Goal: Task Accomplishment & Management: Complete application form

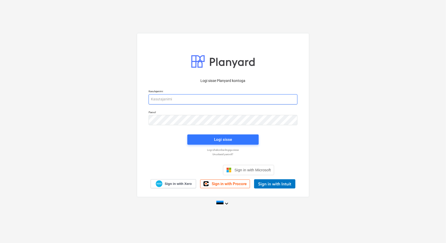
click at [201, 100] on input "email" at bounding box center [222, 99] width 149 height 10
type input "[EMAIL_ADDRESS][DOMAIN_NAME]"
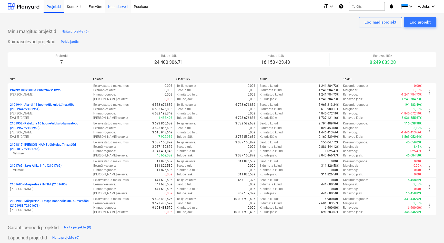
click at [118, 7] on div "Koondarved" at bounding box center [118, 6] width 26 height 13
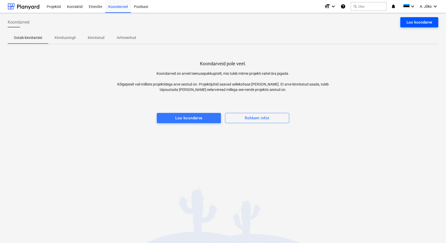
click at [429, 23] on div "Loo koondarve" at bounding box center [419, 22] width 26 height 7
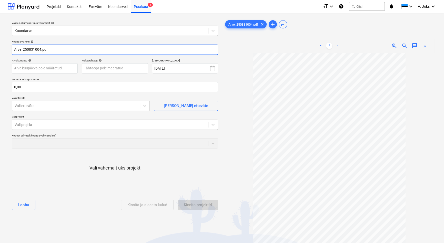
drag, startPoint x: 23, startPoint y: 48, endPoint x: -8, endPoint y: 49, distance: 31.5
click at [0, 49] on html "Projektid Kontaktid Ettevõte Koondarved Postkast 1 format_size keyboard_arrow_d…" at bounding box center [222, 121] width 444 height 243
paste input "Bauhub OÜ"
type input "Bauhub OU arve 250831004.pdf"
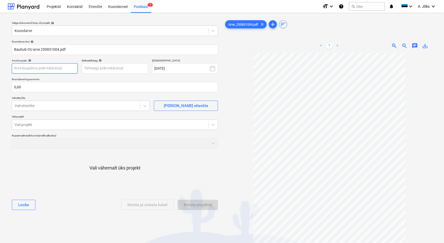
click at [60, 70] on body "Projektid Kontaktid Ettevõte Koondarved Postkast 1 format_size keyboard_arrow_d…" at bounding box center [222, 121] width 444 height 243
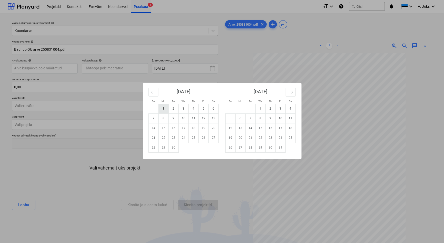
click at [164, 110] on td "1" at bounding box center [163, 109] width 10 height 10
type input "[DATE]"
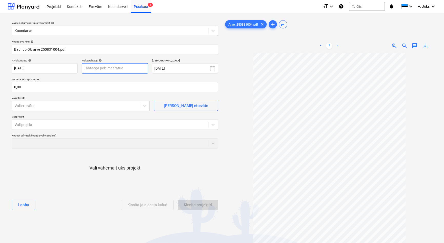
click at [129, 67] on body "Projektid Kontaktid Ettevõte Koondarved Postkast 1 format_size keyboard_arrow_d…" at bounding box center [222, 121] width 444 height 243
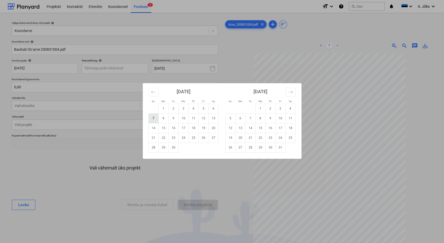
click at [152, 117] on td "7" at bounding box center [153, 119] width 10 height 10
type input "[DATE]"
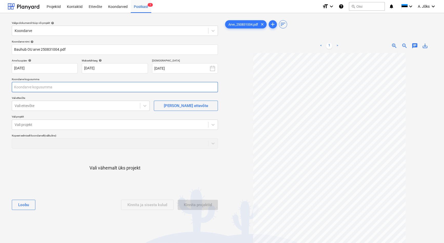
click at [91, 89] on input "text" at bounding box center [115, 87] width 206 height 10
type input "120,00"
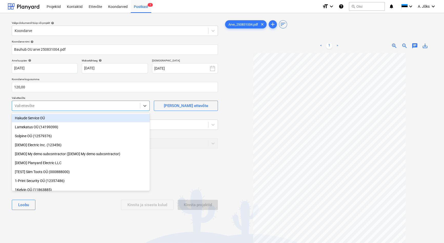
click at [74, 105] on div at bounding box center [76, 105] width 123 height 5
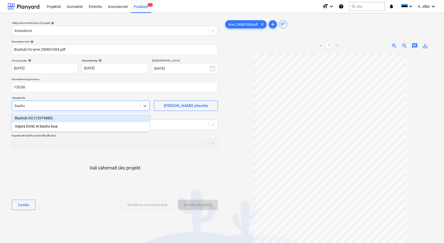
type input "bauhub"
click at [43, 118] on div "Bauhub OÜ (12979880)" at bounding box center [81, 118] width 138 height 8
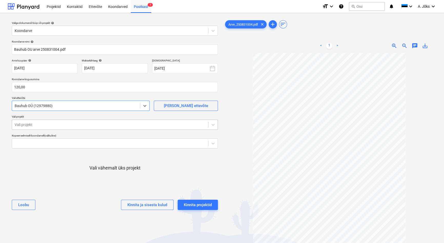
click at [46, 126] on div at bounding box center [110, 124] width 191 height 5
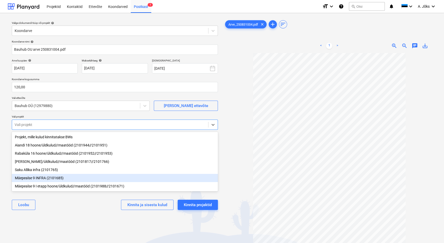
click at [43, 178] on div "Mäepealse 9 INFRA (2101685)" at bounding box center [115, 178] width 206 height 8
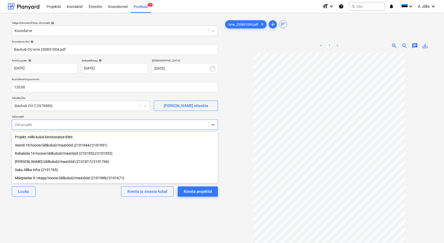
click at [45, 177] on div "Mäepealse 9 I etapp hoone/üldkulud//maatööd (2101988//2101671)" at bounding box center [115, 178] width 206 height 8
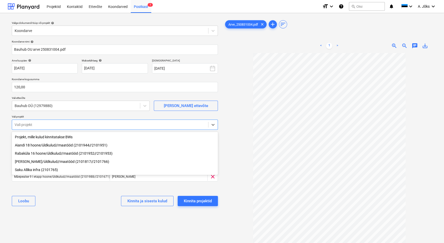
click at [237, 152] on div at bounding box center [329, 167] width 210 height 229
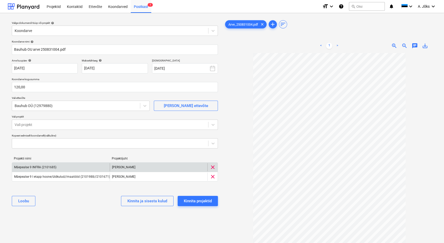
click at [211, 166] on span "clear" at bounding box center [213, 167] width 6 height 6
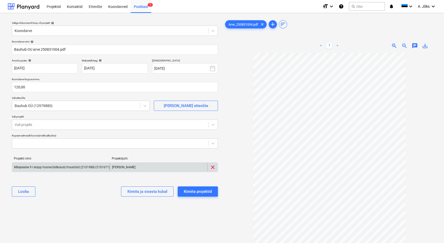
click at [230, 154] on div at bounding box center [329, 167] width 210 height 229
click at [195, 191] on div "Kinnita projektid" at bounding box center [198, 191] width 28 height 7
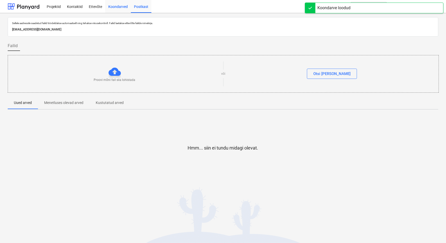
drag, startPoint x: 119, startPoint y: 7, endPoint x: 107, endPoint y: 3, distance: 12.6
click at [119, 7] on div "Koondarved" at bounding box center [118, 6] width 26 height 13
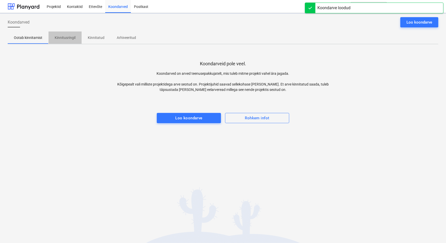
click at [69, 37] on p "Kinnitusringil" at bounding box center [65, 37] width 21 height 5
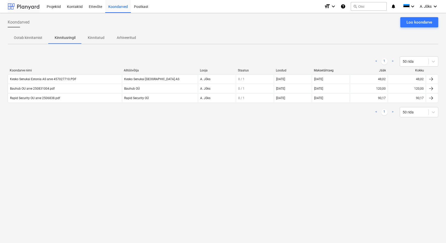
drag, startPoint x: 411, startPoint y: 23, endPoint x: 17, endPoint y: 4, distance: 394.3
click at [411, 22] on div "Loo koondarve" at bounding box center [419, 22] width 26 height 7
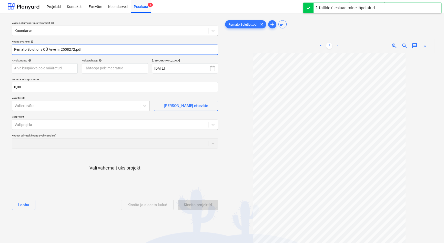
click at [61, 51] on input "Remato Solutions OÜ Arve nr 2508272.pdf" at bounding box center [115, 50] width 206 height 10
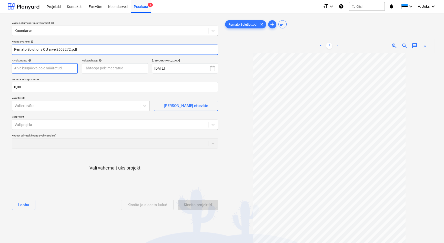
type input "Remato Solutions OU arve 2508272.pdf"
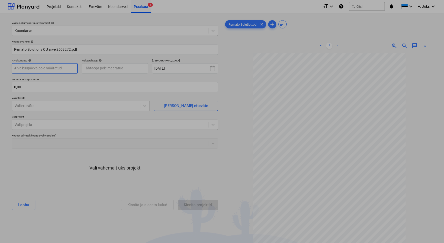
click at [68, 69] on body "Projektid Kontaktid Ettevõte Koondarved Postkast 1 format_size keyboard_arrow_d…" at bounding box center [222, 121] width 444 height 243
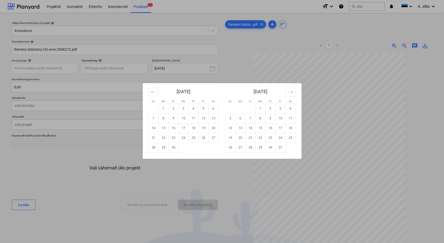
click at [162, 109] on td "1" at bounding box center [163, 109] width 10 height 10
type input "[DATE]"
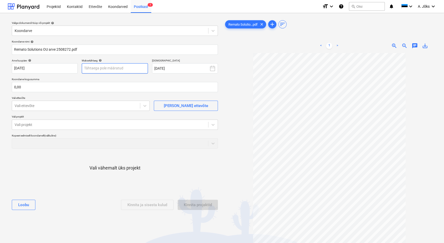
click at [110, 69] on body "Projektid Kontaktid Ettevõte Koondarved Postkast 1 format_size keyboard_arrow_d…" at bounding box center [222, 121] width 444 height 243
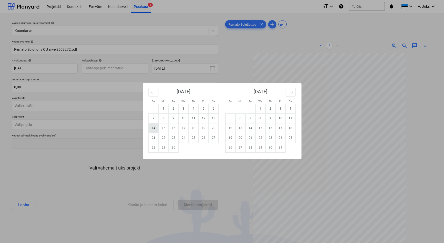
click at [153, 131] on td "14" at bounding box center [153, 128] width 10 height 10
type input "[DATE]"
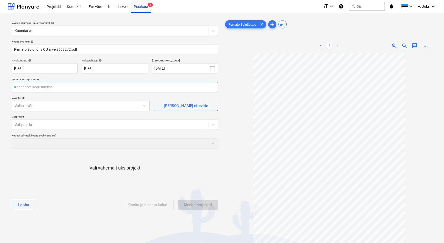
click at [48, 87] on input "text" at bounding box center [115, 87] width 206 height 10
type input "49,00"
click at [46, 107] on div at bounding box center [76, 105] width 123 height 5
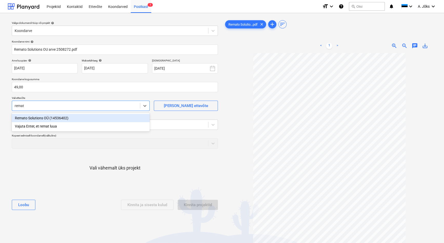
type input "remato"
click at [45, 118] on div "Remato Solutions OÜ (14536402)" at bounding box center [81, 118] width 138 height 8
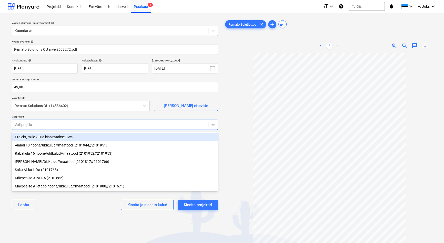
click at [47, 124] on div at bounding box center [110, 124] width 191 height 5
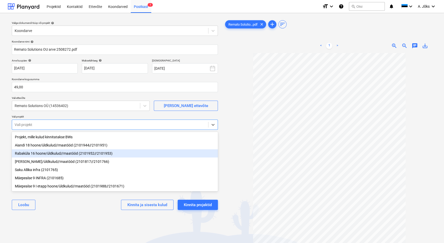
click at [52, 156] on div "Rabaküla 16 hoone/üldkulud//maatööd (2101952//2101953)" at bounding box center [115, 153] width 206 height 8
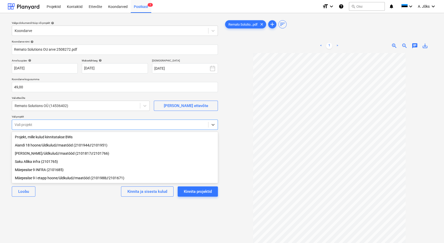
click at [81, 211] on div "Valige dokumendi tüüp või projekt help Koondarve Koondarve nimi help Remato Sol…" at bounding box center [115, 150] width 214 height 267
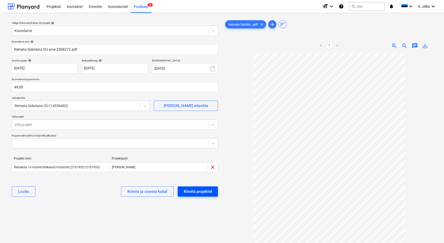
click at [202, 192] on div "Kinnita projektid" at bounding box center [198, 191] width 28 height 7
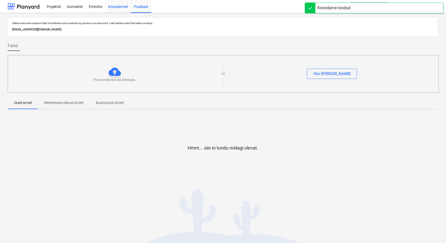
click at [121, 8] on div "Koondarved" at bounding box center [118, 6] width 26 height 13
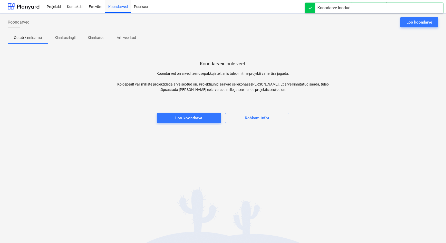
drag, startPoint x: 67, startPoint y: 38, endPoint x: 63, endPoint y: 40, distance: 4.1
click at [67, 38] on p "Kinnitusringil" at bounding box center [65, 37] width 21 height 5
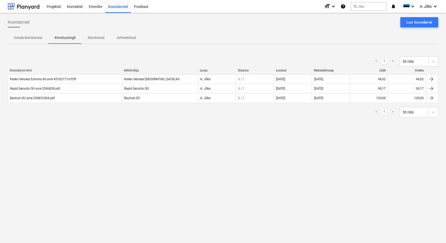
click at [307, 39] on div "Ootab kinnitamist Kinnitusringil Kinnitatud Arhiveeritud" at bounding box center [223, 38] width 430 height 12
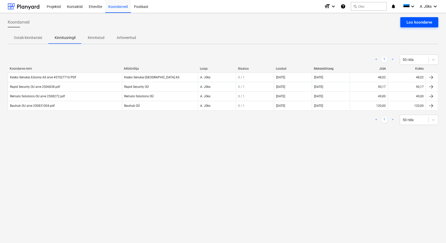
click at [420, 22] on div "Loo koondarve" at bounding box center [419, 22] width 26 height 7
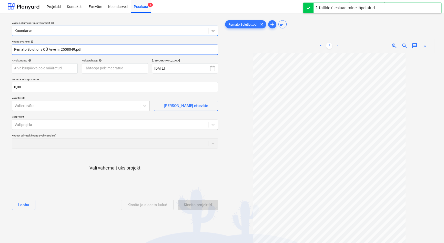
click at [61, 50] on input "Remato Solutions OÜ Arve nr 2508049.pdf" at bounding box center [115, 50] width 206 height 10
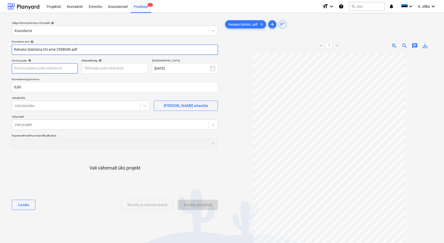
type input "Remato Solutions OU arve 2508049.pdf"
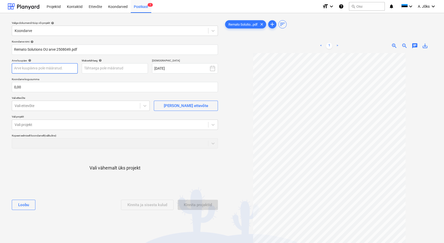
click at [61, 70] on body "Projektid Kontaktid Ettevõte Koondarved Postkast 1 format_size keyboard_arrow_d…" at bounding box center [222, 121] width 444 height 243
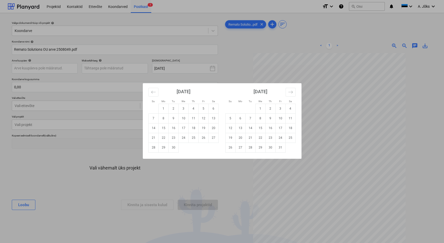
click at [164, 113] on td "1" at bounding box center [163, 109] width 10 height 10
type input "[DATE]"
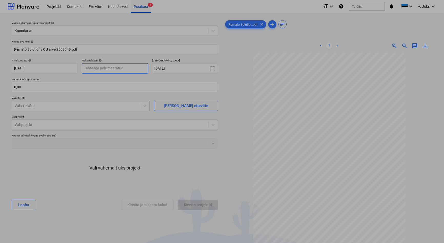
click at [114, 70] on body "Projektid Kontaktid Ettevõte Koondarved Postkast 1 format_size keyboard_arrow_d…" at bounding box center [222, 121] width 444 height 243
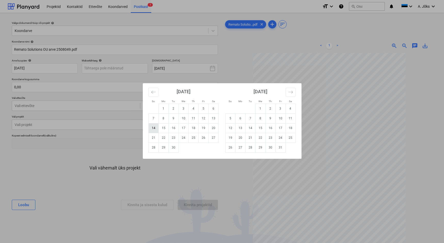
click at [153, 129] on td "14" at bounding box center [153, 128] width 10 height 10
type input "[DATE]"
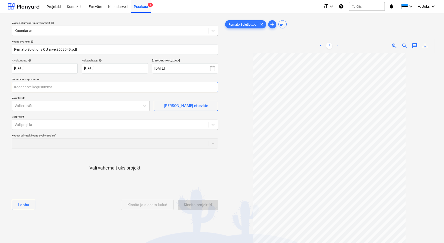
click at [86, 91] on input "text" at bounding box center [115, 87] width 206 height 10
type input "49,00"
click at [72, 107] on div at bounding box center [76, 105] width 123 height 5
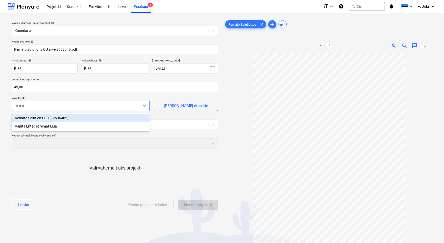
type input "remato"
click at [61, 118] on div "Remato Solutions OÜ (14536402)" at bounding box center [81, 118] width 138 height 8
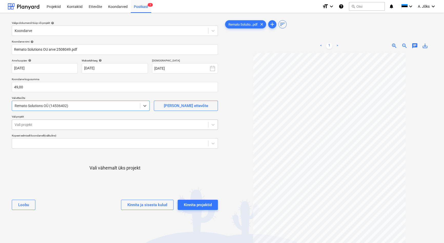
click at [65, 126] on div at bounding box center [110, 124] width 191 height 5
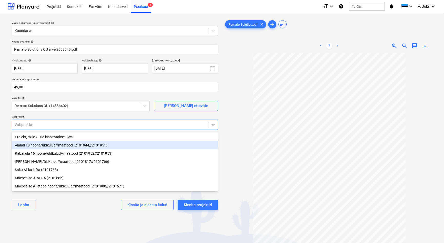
click at [63, 146] on div "Aiandi 18 hoone/üldkulud//maatööd (2101944//2101951)" at bounding box center [115, 145] width 206 height 8
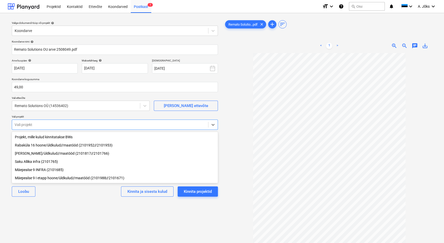
click at [97, 207] on div "Valige dokumendi tüüp või projekt help Koondarve Koondarve nimi help Remato Sol…" at bounding box center [115, 150] width 214 height 267
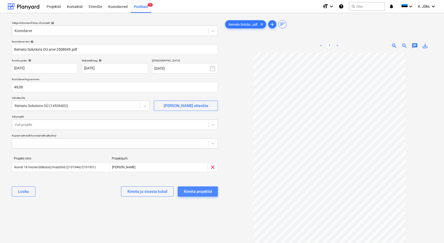
click at [204, 192] on div "Kinnita projektid" at bounding box center [198, 191] width 28 height 7
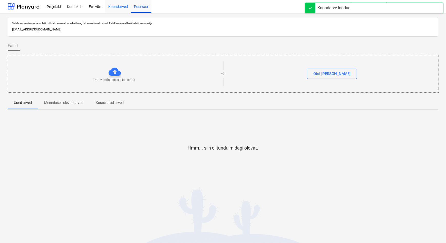
click at [115, 5] on div "Koondarved" at bounding box center [118, 6] width 26 height 13
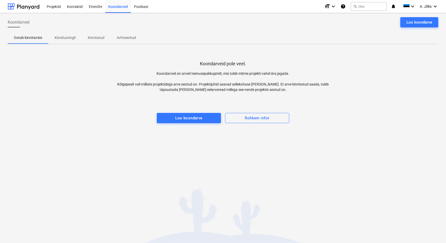
click at [69, 37] on p "Kinnitusringil" at bounding box center [65, 37] width 21 height 5
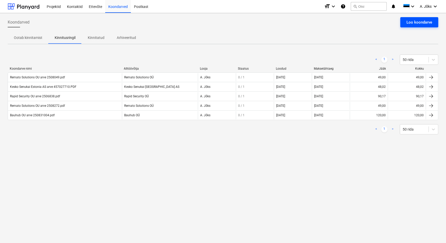
click at [418, 24] on div "Loo koondarve" at bounding box center [419, 22] width 26 height 7
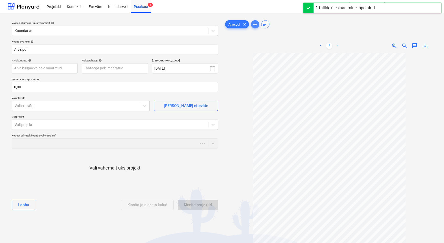
click at [257, 25] on span "add" at bounding box center [255, 24] width 6 height 6
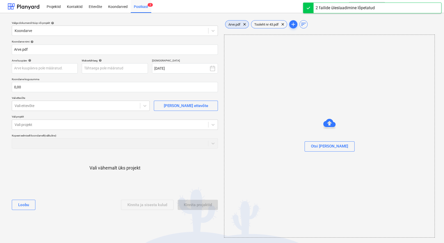
click at [240, 23] on span "Arve.pdf" at bounding box center [234, 25] width 18 height 4
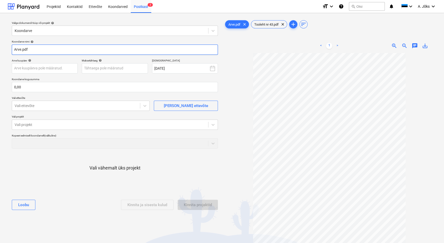
click at [21, 50] on input "Arve.pdf" at bounding box center [115, 50] width 206 height 10
paste input "Tallinna Teede AS"
drag, startPoint x: 56, startPoint y: 51, endPoint x: 59, endPoint y: 54, distance: 4.4
click at [56, 51] on input "Tallinna Teede AS [PERSON_NAME].pdf" at bounding box center [115, 50] width 206 height 10
type input "Tallinna Teede AS arve MU0444.pdf"
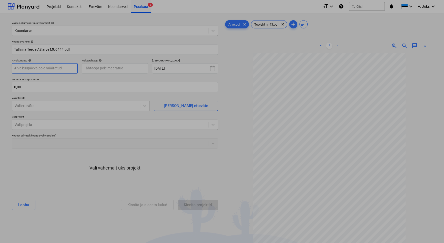
click at [64, 69] on body "Projektid Kontaktid Ettevõte Koondarved Postkast 2 format_size keyboard_arrow_d…" at bounding box center [222, 121] width 444 height 243
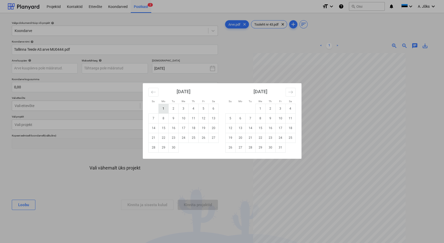
click at [163, 109] on td "1" at bounding box center [163, 109] width 10 height 10
type input "[DATE]"
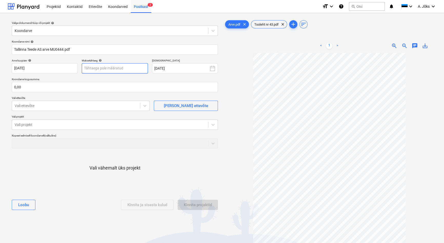
click at [120, 67] on body "Projektid Kontaktid Ettevõte Koondarved Postkast 2 format_size keyboard_arrow_d…" at bounding box center [222, 121] width 444 height 243
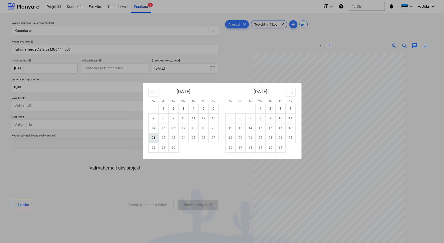
click at [153, 136] on td "21" at bounding box center [153, 138] width 10 height 10
type input "[DATE]"
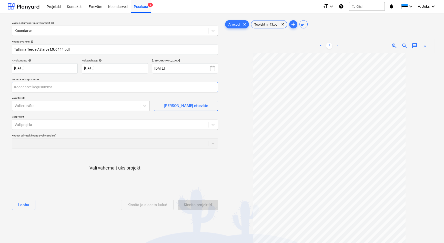
click at [96, 88] on input "text" at bounding box center [115, 87] width 206 height 10
type input "345,00"
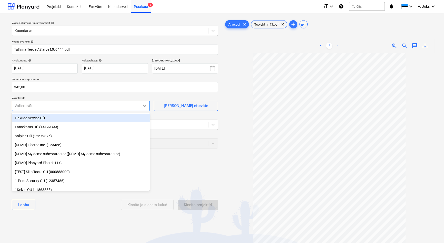
click at [73, 107] on div at bounding box center [76, 105] width 123 height 5
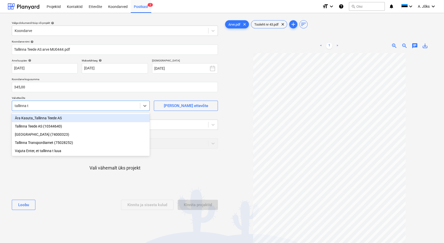
type input "tallinna te"
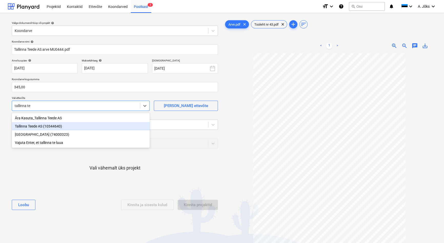
click at [50, 128] on div "Tallinna Teede AS (10344640)" at bounding box center [81, 126] width 138 height 8
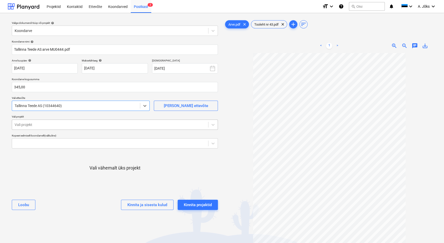
click at [51, 126] on div at bounding box center [110, 124] width 191 height 5
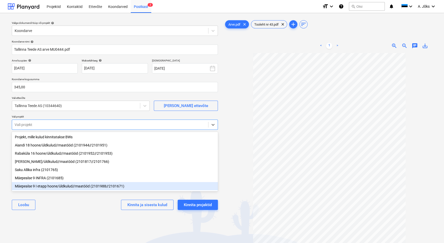
click at [63, 187] on div "Mäepealse 9 I etapp hoone/üldkulud//maatööd (2101988//2101671)" at bounding box center [115, 186] width 206 height 8
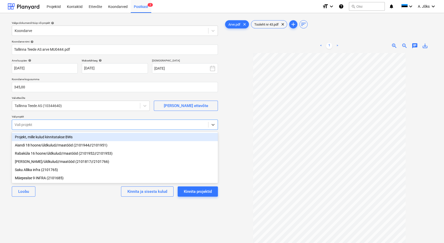
click at [73, 204] on div "Valige dokumendi tüüp või projekt help Koondarve Koondarve nimi help Tallinna T…" at bounding box center [115, 150] width 214 height 267
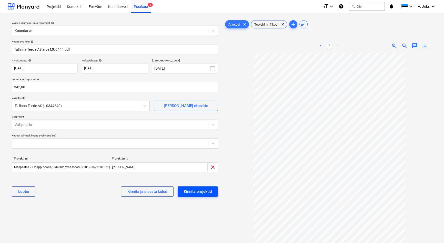
click at [207, 188] on button "Kinnita projektid" at bounding box center [198, 192] width 40 height 10
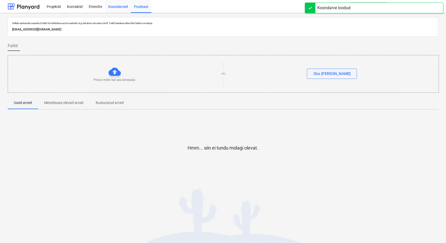
click at [121, 6] on div "Koondarved" at bounding box center [118, 6] width 26 height 13
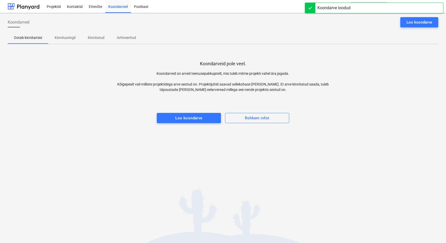
click at [57, 37] on p "Kinnitusringil" at bounding box center [65, 37] width 21 height 5
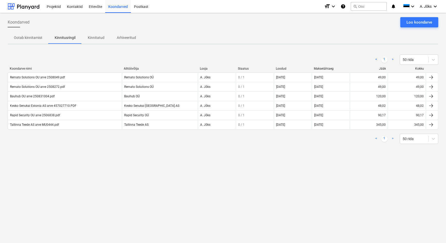
drag, startPoint x: 35, startPoint y: 125, endPoint x: 47, endPoint y: 127, distance: 12.4
click at [35, 125] on div "Tallinna Teede AS arve MU0444.pdf" at bounding box center [34, 125] width 49 height 4
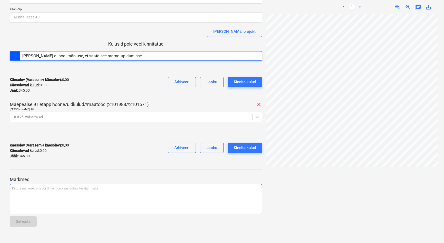
click at [92, 193] on div "Kirjuta märkmed siia või @mention kaastöötaja teavitamiseks ﻿" at bounding box center [136, 199] width 252 height 30
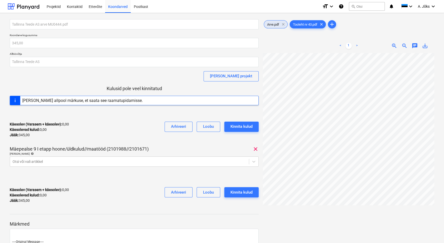
click at [281, 25] on span "clear" at bounding box center [283, 24] width 6 height 6
click at [277, 25] on span "Arve.pdf" at bounding box center [273, 25] width 18 height 4
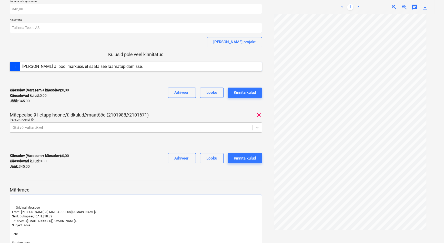
scroll to position [87, 0]
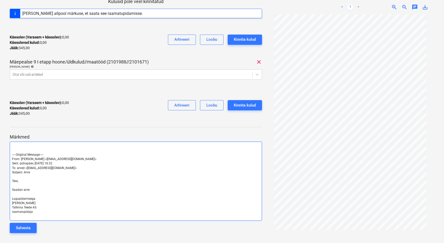
click at [11, 154] on div "﻿ ﻿ -----Original Message----- From: [PERSON_NAME] <[EMAIL_ADDRESS][DOMAIN_NAME…" at bounding box center [136, 181] width 252 height 79
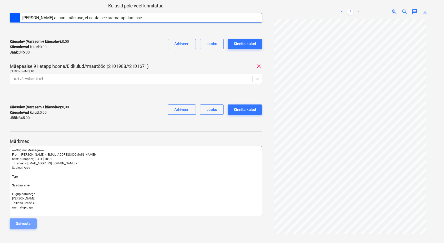
drag, startPoint x: 34, startPoint y: 225, endPoint x: 63, endPoint y: 154, distance: 76.8
click at [34, 225] on button "Salvesta" at bounding box center [23, 224] width 27 height 10
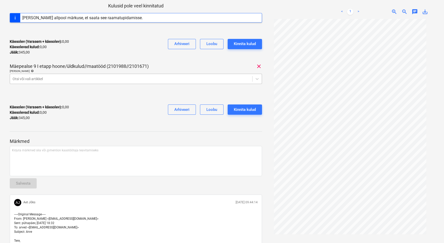
scroll to position [0, 0]
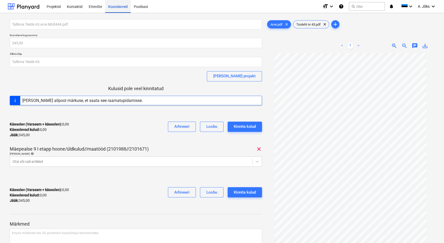
drag, startPoint x: 119, startPoint y: 7, endPoint x: 114, endPoint y: 3, distance: 7.5
click at [119, 7] on div "Koondarved" at bounding box center [118, 6] width 26 height 13
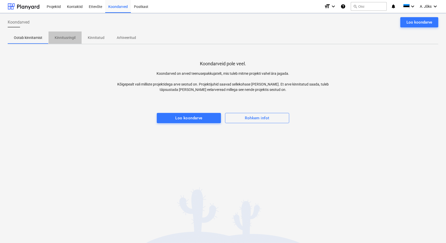
click at [68, 36] on p "Kinnitusringil" at bounding box center [65, 37] width 21 height 5
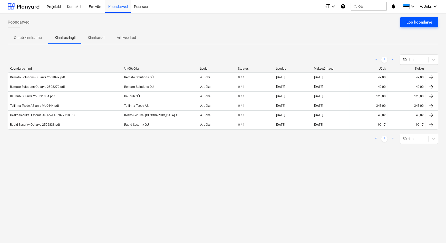
click at [422, 23] on div "Loo koondarve" at bounding box center [419, 22] width 26 height 7
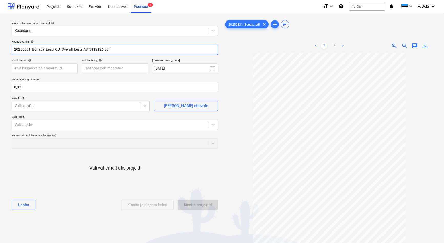
drag, startPoint x: 89, startPoint y: 51, endPoint x: -19, endPoint y: 46, distance: 108.9
click at [0, 46] on html "Projektid Kontaktid Ettevõte Koondarved Postkast 1 format_size keyboard_arrow_d…" at bounding box center [222, 121] width 444 height 243
paste input "Overall Eesti AS"
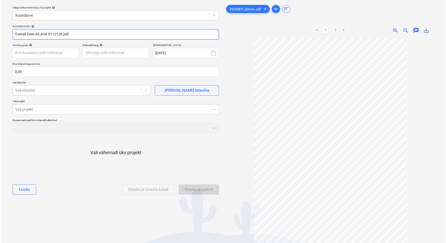
scroll to position [23, 0]
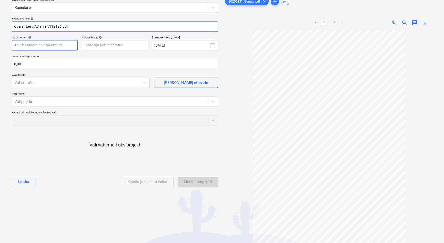
type input "Overall Eesti AS arve 5112126.pdf"
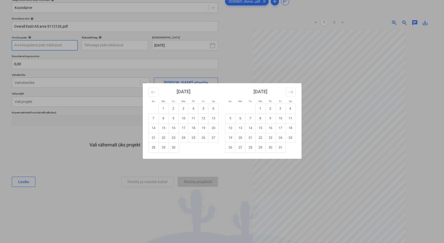
click at [69, 46] on body "Projektid Kontaktid Ettevõte Koondarved Postkast 1 format_size keyboard_arrow_d…" at bounding box center [222, 98] width 444 height 243
click at [162, 107] on td "1" at bounding box center [163, 109] width 10 height 10
type input "[DATE]"
click at [112, 44] on body "Projektid Kontaktid Ettevõte Koondarved Postkast 1 format_size keyboard_arrow_d…" at bounding box center [222, 98] width 444 height 243
click at [155, 129] on td "14" at bounding box center [153, 128] width 10 height 10
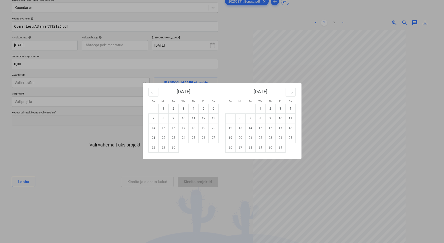
type input "[DATE]"
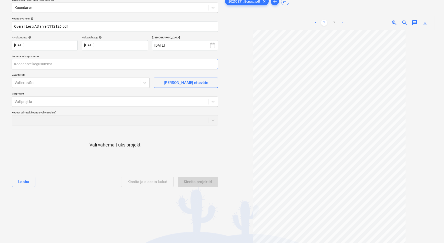
click at [55, 63] on input "text" at bounding box center [115, 64] width 206 height 10
type input "61,07"
click at [57, 84] on div at bounding box center [76, 82] width 123 height 5
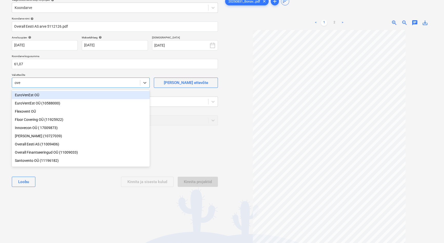
type input "over"
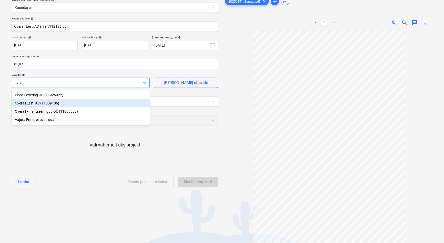
click at [50, 104] on div "Overall Eesti AS (11009406)" at bounding box center [81, 103] width 138 height 8
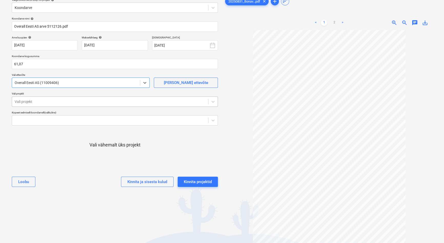
click at [47, 103] on div at bounding box center [110, 101] width 191 height 5
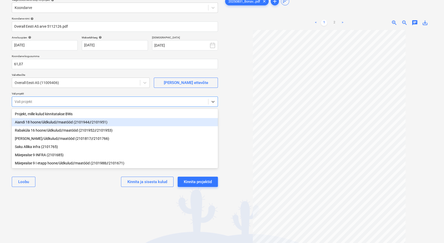
click at [48, 121] on div "Aiandi 18 hoone/üldkulud//maatööd (2101944//2101951)" at bounding box center [115, 122] width 206 height 8
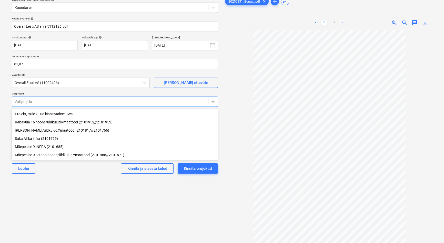
click at [60, 175] on div "[PERSON_NAME] ja sisesta kulud Kinnita projektid" at bounding box center [115, 168] width 206 height 18
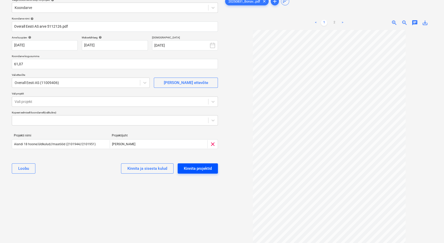
click at [199, 168] on div "Kinnita projektid" at bounding box center [198, 168] width 28 height 7
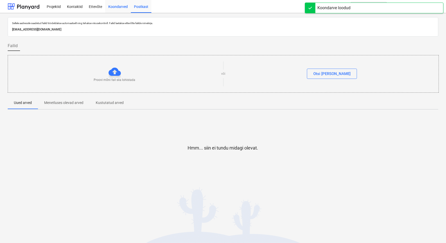
drag, startPoint x: 122, startPoint y: 6, endPoint x: 120, endPoint y: 11, distance: 5.3
click at [122, 6] on div "Koondarved" at bounding box center [118, 6] width 26 height 13
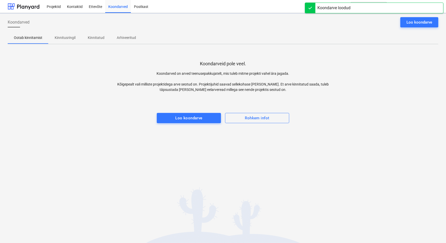
click at [81, 141] on div "Koondarved Loo koondarve Ootab kinnitamist Kinnitusringil Kinnitatud Arhiveerit…" at bounding box center [223, 128] width 446 height 230
click at [67, 37] on p "Kinnitusringil" at bounding box center [65, 37] width 21 height 5
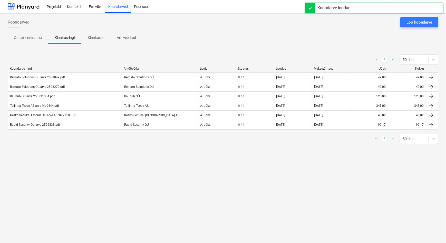
click at [73, 174] on div "Koondarved Loo koondarve Ootab kinnitamist Kinnitusringil Kinnitatud Arhiveerit…" at bounding box center [223, 128] width 446 height 230
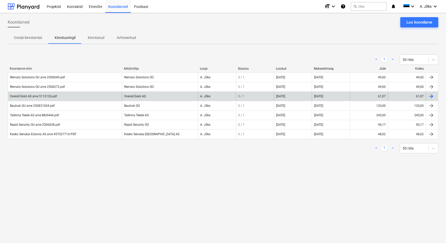
click at [16, 96] on div "Overall Eesti AS arve 5112126.pdf" at bounding box center [33, 97] width 47 height 4
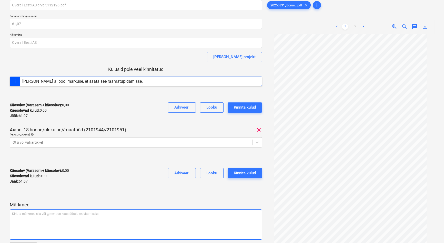
scroll to position [45, 0]
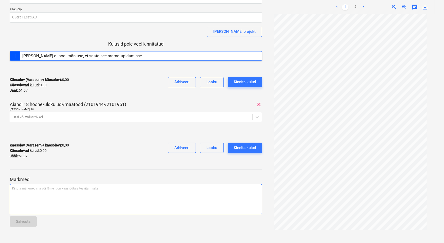
click at [36, 200] on div "Kirjuta märkmed siia või @mention kaastöötaja teavitamiseks ﻿" at bounding box center [136, 199] width 252 height 30
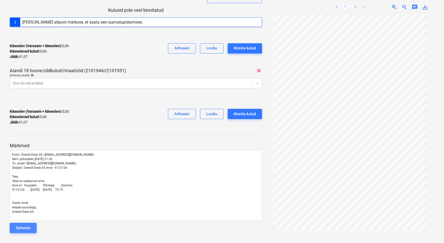
click at [31, 228] on button "Salvesta" at bounding box center [23, 228] width 27 height 10
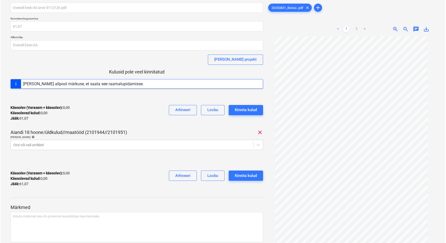
scroll to position [0, 0]
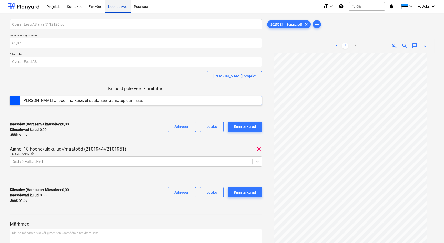
click at [114, 4] on div "Koondarved" at bounding box center [118, 6] width 26 height 13
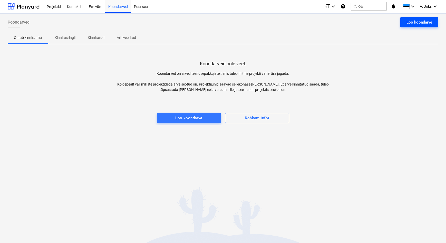
click at [416, 22] on div "Loo koondarve" at bounding box center [419, 22] width 26 height 7
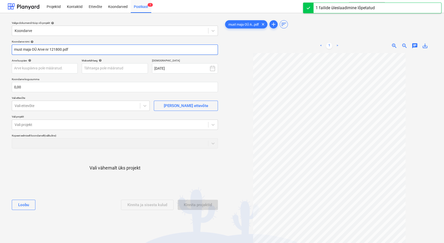
drag, startPoint x: 50, startPoint y: 50, endPoint x: 52, endPoint y: 54, distance: 5.0
click at [50, 50] on input "must maja OÜ Arve nr 121800.pdf" at bounding box center [115, 50] width 206 height 10
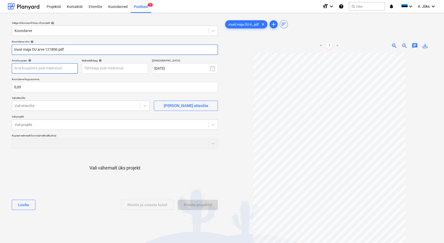
type input "must maja OU arve 121800.pdf"
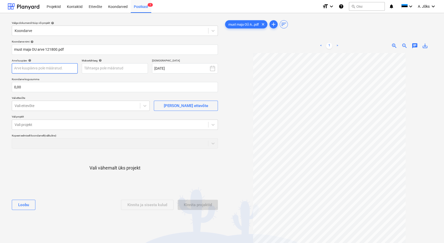
click at [65, 70] on body "Projektid Kontaktid Ettevõte Koondarved Postkast 1 format_size keyboard_arrow_d…" at bounding box center [222, 121] width 444 height 243
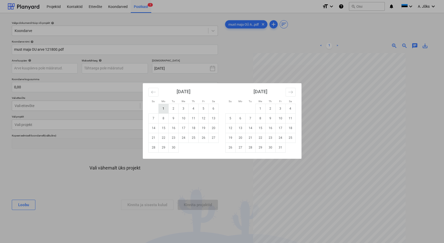
click at [164, 112] on td "1" at bounding box center [163, 109] width 10 height 10
type input "[DATE]"
click at [133, 72] on body "Projektid Kontaktid Ettevõte Koondarved Postkast 1 format_size keyboard_arrow_d…" at bounding box center [222, 121] width 444 height 243
click at [212, 119] on td "13" at bounding box center [213, 119] width 10 height 10
type input "[DATE]"
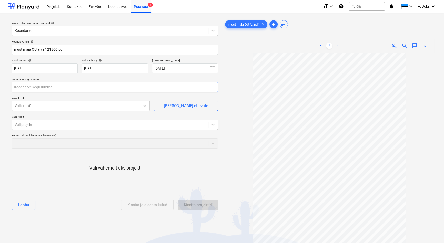
click at [79, 90] on input "text" at bounding box center [115, 87] width 206 height 10
type input "240,00"
click at [76, 105] on div at bounding box center [76, 105] width 123 height 5
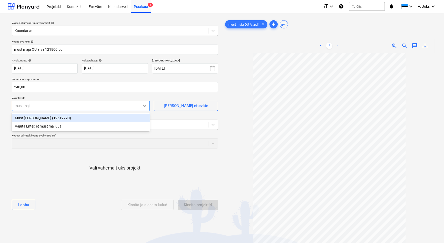
type input "must maja"
click at [56, 118] on div "Must [PERSON_NAME] (12612790)" at bounding box center [81, 118] width 138 height 8
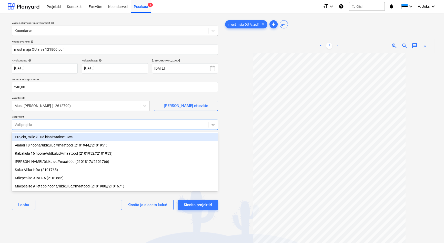
click at [54, 123] on div at bounding box center [110, 124] width 191 height 5
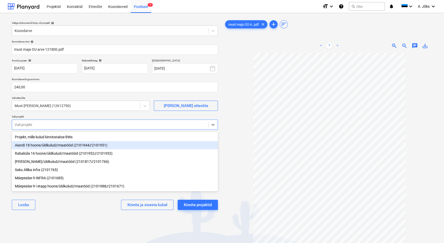
click at [50, 146] on div "Aiandi 18 hoone/üldkulud//maatööd (2101944//2101951)" at bounding box center [115, 145] width 206 height 8
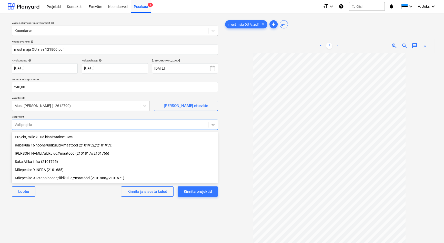
click at [55, 146] on div "Rabaküla 16 hoone/üldkulud//maatööd (2101952//2101953)" at bounding box center [115, 145] width 206 height 8
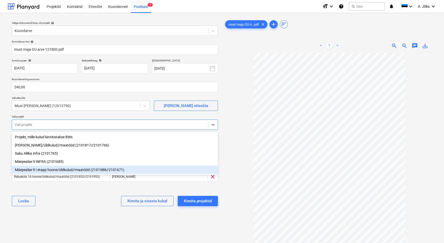
click at [74, 204] on div "[PERSON_NAME] ja sisesta kulud Kinnita projektid" at bounding box center [115, 201] width 206 height 18
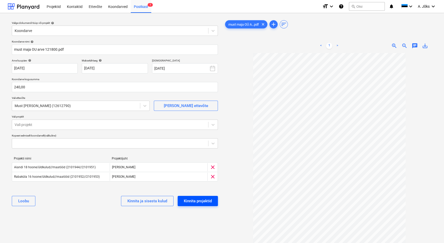
click at [203, 201] on div "Kinnita projektid" at bounding box center [198, 201] width 28 height 7
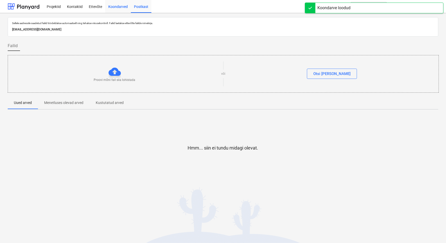
click at [117, 5] on div "Koondarved" at bounding box center [118, 6] width 26 height 13
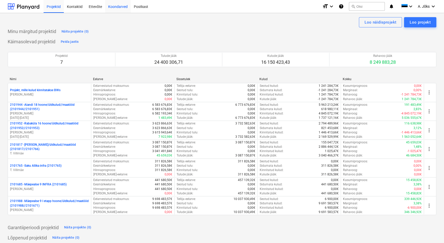
click at [114, 7] on div "Koondarved" at bounding box center [118, 6] width 26 height 13
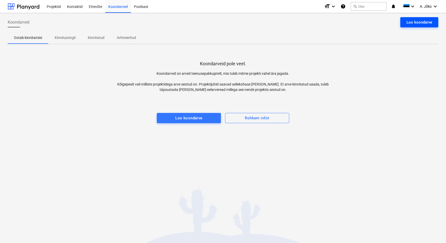
click at [427, 22] on div "Loo koondarve" at bounding box center [419, 22] width 26 height 7
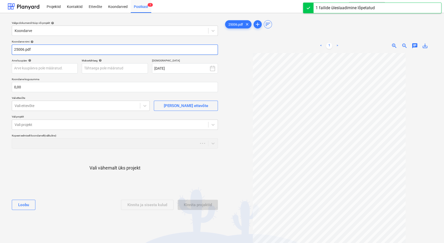
click at [13, 51] on input "25006.pdf" at bounding box center [115, 50] width 206 height 10
paste input "Korvits OÜ"
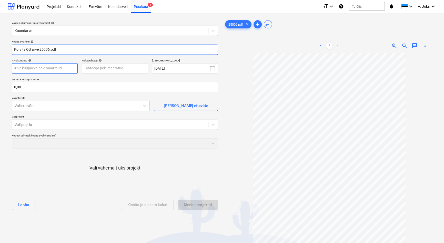
type input "Korvits OU arve 25006.pdf"
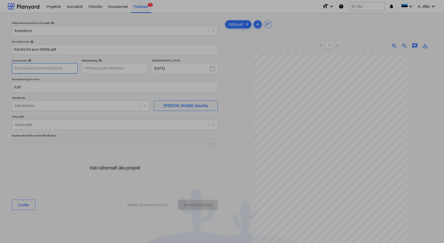
click at [61, 69] on body "Projektid Kontaktid Ettevõte Koondarved Postkast 1 format_size keyboard_arrow_d…" at bounding box center [222, 121] width 444 height 243
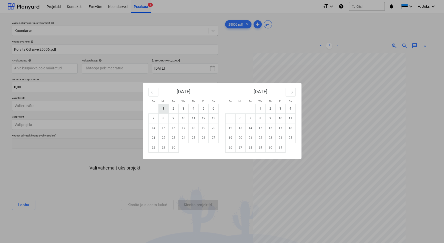
click at [163, 108] on td "1" at bounding box center [163, 109] width 10 height 10
type input "[DATE]"
click at [97, 68] on body "Projektid Kontaktid Ettevõte Koondarved Postkast 1 format_size keyboard_arrow_d…" at bounding box center [222, 121] width 444 height 243
click at [203, 118] on td "12" at bounding box center [203, 119] width 10 height 10
type input "12 Sep 2025"
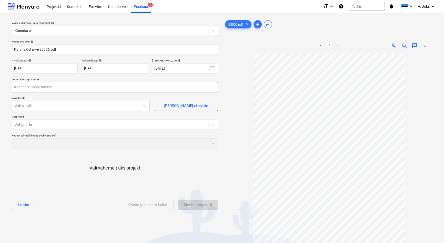
click at [50, 87] on input "text" at bounding box center [115, 87] width 206 height 10
type input "1 168,00"
click at [48, 106] on div at bounding box center [76, 105] width 123 height 5
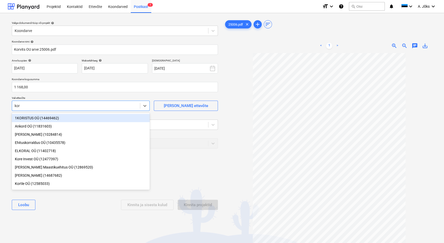
type input "korv"
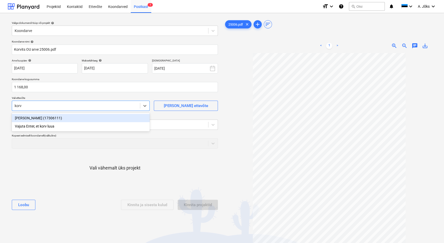
click at [49, 121] on div "Korvits OÜ (17306111)" at bounding box center [81, 118] width 138 height 8
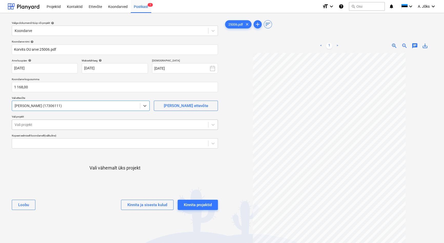
click at [51, 126] on div at bounding box center [110, 124] width 191 height 5
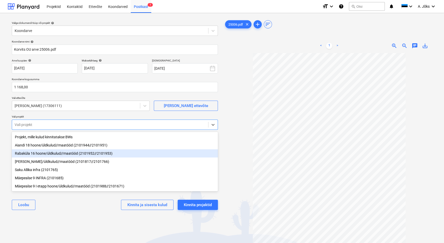
click at [47, 153] on div "Rabaküla 16 hoone/üldkulud//maatööd (2101952//2101953)" at bounding box center [115, 153] width 206 height 8
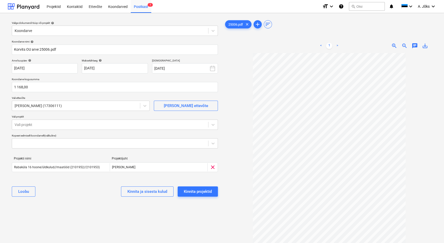
click at [64, 210] on div "Valige dokumendi tüüp või projekt help Koondarve Koondarve nimi help Korvits OU…" at bounding box center [115, 150] width 214 height 267
drag, startPoint x: 77, startPoint y: 220, endPoint x: 108, endPoint y: 211, distance: 32.3
click at [77, 220] on div "Valige dokumendi tüüp või projekt help Koondarve Koondarve nimi help Korvits OU…" at bounding box center [115, 150] width 214 height 267
click at [200, 192] on div "Kinnita projektid" at bounding box center [198, 191] width 28 height 7
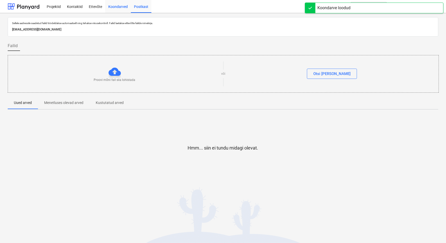
click at [118, 5] on div "Koondarved" at bounding box center [118, 6] width 26 height 13
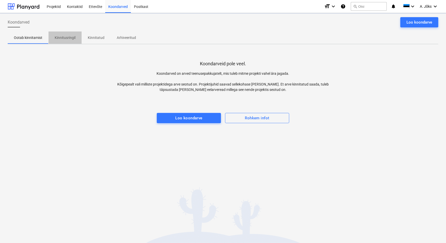
drag, startPoint x: 70, startPoint y: 38, endPoint x: 73, endPoint y: 44, distance: 6.5
click at [70, 38] on p "Kinnitusringil" at bounding box center [65, 37] width 21 height 5
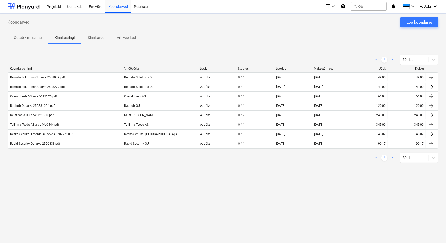
click at [57, 190] on div "Koondarved Loo koondarve Ootab kinnitamist Kinnitusringil Kinnitatud Arhiveerit…" at bounding box center [223, 128] width 446 height 230
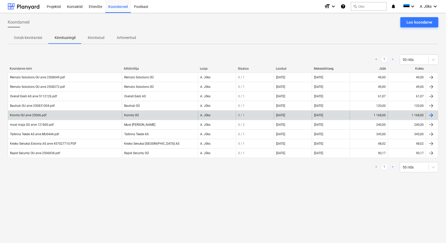
click at [35, 115] on div "Korvits OU arve 25006.pdf" at bounding box center [28, 116] width 36 height 4
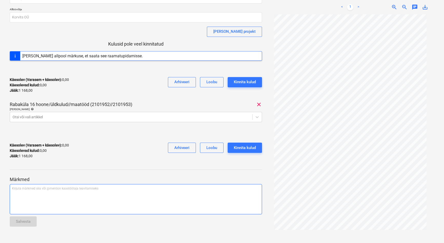
click at [53, 196] on div "Kirjuta märkmed siia või @mention kaastöötaja teavitamiseks ﻿" at bounding box center [136, 199] width 252 height 30
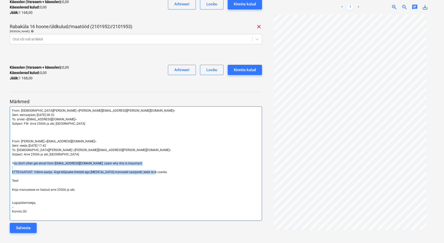
drag, startPoint x: 151, startPoint y: 171, endPoint x: 18, endPoint y: 163, distance: 132.3
click at [18, 163] on div "From: Kristo Ivask <Kristo.Ivask@bonava.com> Sent: esmaspäev, 1. september 2025…" at bounding box center [136, 163] width 252 height 115
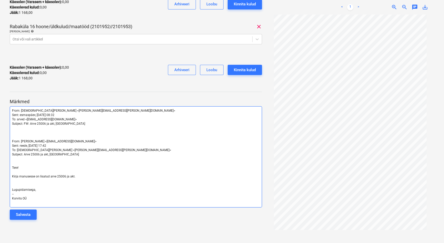
click at [19, 133] on p "﻿" at bounding box center [136, 133] width 248 height 4
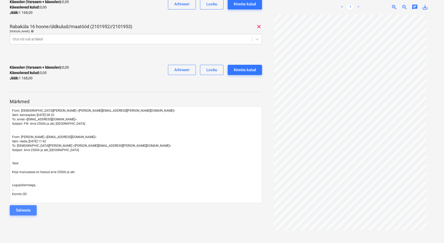
click at [24, 210] on div "Salvesta" at bounding box center [23, 210] width 15 height 7
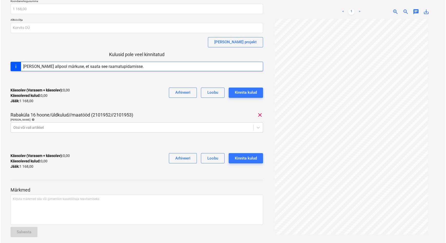
scroll to position [0, 0]
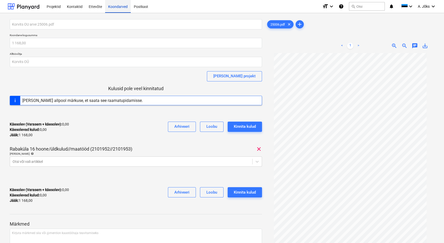
click at [123, 6] on div "Koondarved" at bounding box center [118, 6] width 26 height 13
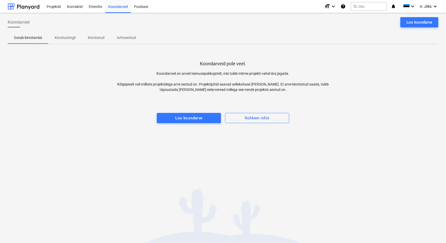
click at [73, 40] on p "Kinnitusringil" at bounding box center [65, 37] width 21 height 5
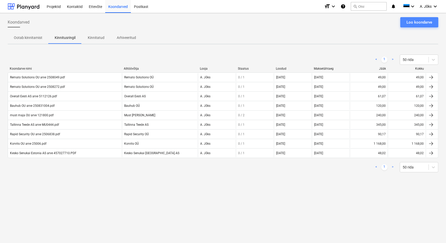
click at [422, 24] on div "Loo koondarve" at bounding box center [419, 22] width 26 height 7
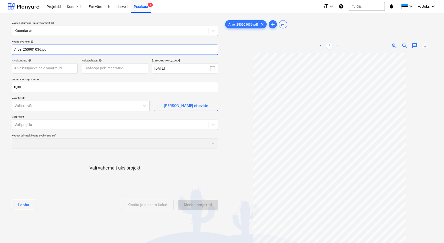
drag, startPoint x: 23, startPoint y: 49, endPoint x: -7, endPoint y: 48, distance: 30.3
click at [0, 48] on html "Projektid Kontaktid Ettevõte Koondarved Postkast 1 format_size keyboard_arrow_d…" at bounding box center [222, 121] width 444 height 243
paste input "Bauhub OÜ"
type input "Bauhub OU arve 250901036.pdf"
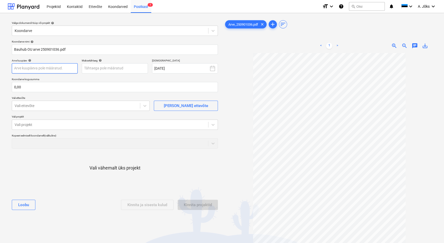
click at [52, 69] on body "Projektid Kontaktid Ettevõte Koondarved Postkast 1 format_size keyboard_arrow_d…" at bounding box center [222, 121] width 444 height 243
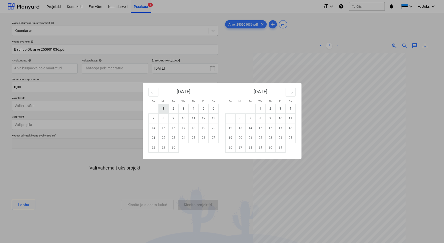
click at [163, 109] on td "1" at bounding box center [163, 109] width 10 height 10
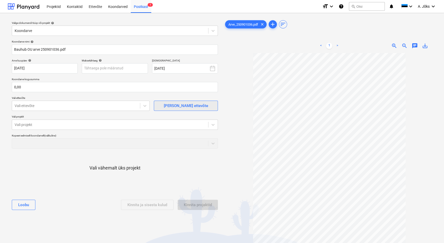
type input "[DATE]"
click at [110, 68] on body "Projektid Kontaktid Ettevõte Koondarved Postkast 1 format_size keyboard_arrow_d…" at bounding box center [222, 121] width 444 height 243
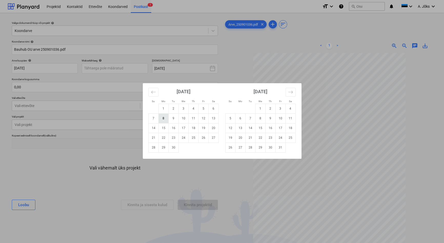
click at [159, 120] on td "8" at bounding box center [163, 119] width 10 height 10
type input "08 Sep 2025"
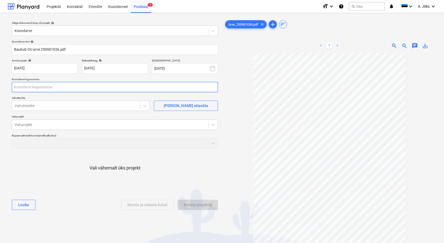
click at [73, 90] on input "text" at bounding box center [115, 87] width 206 height 10
type input "120,00"
click at [74, 108] on div at bounding box center [76, 105] width 123 height 5
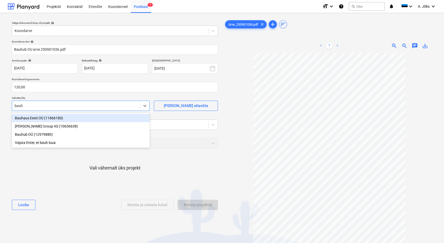
type input "bauhu"
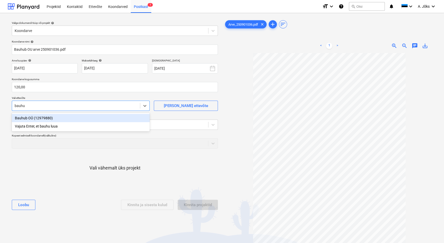
click at [52, 116] on div "Bauhub OÜ (12979880)" at bounding box center [81, 118] width 138 height 8
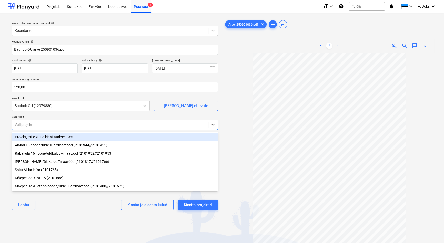
click at [53, 125] on div at bounding box center [110, 124] width 191 height 5
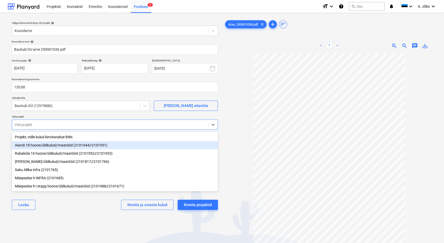
click at [45, 146] on div "Aiandi 18 hoone/üldkulud//maatööd (2101944//2101951)" at bounding box center [115, 145] width 206 height 8
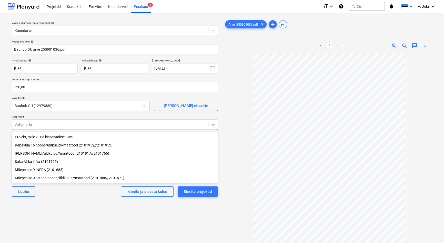
drag, startPoint x: 68, startPoint y: 224, endPoint x: 92, endPoint y: 222, distance: 24.7
click at [68, 224] on div "Valige dokumendi tüüp või projekt help Koondarve Koondarve nimi help Bauhub OU …" at bounding box center [115, 150] width 214 height 267
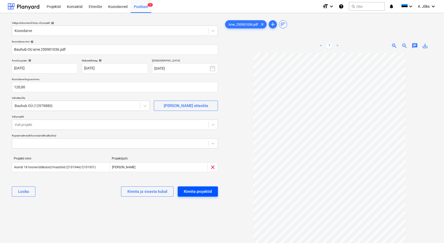
click at [197, 192] on div "Kinnita projektid" at bounding box center [198, 191] width 28 height 7
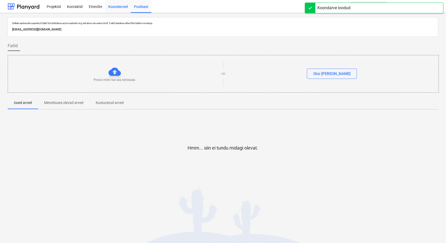
click at [120, 8] on div "Koondarved" at bounding box center [118, 6] width 26 height 13
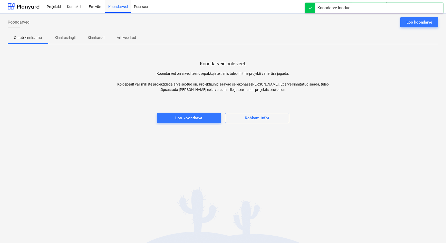
click at [62, 37] on p "Kinnitusringil" at bounding box center [65, 37] width 21 height 5
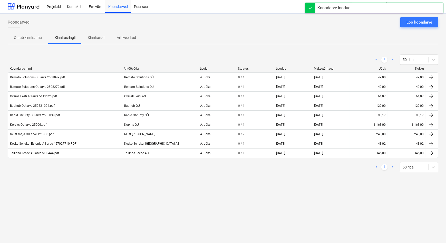
click at [77, 207] on div "Koondarved Loo koondarve Ootab kinnitamist Kinnitusringil Kinnitatud Arhiveerit…" at bounding box center [223, 128] width 446 height 230
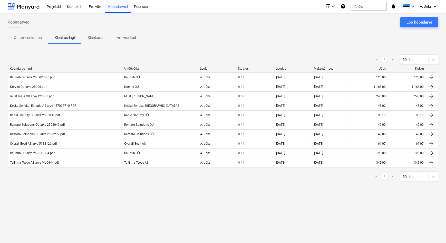
click at [277, 30] on div "Koondarved Loo koondarve" at bounding box center [223, 24] width 430 height 14
click at [256, 32] on div "Ootab kinnitamist Kinnitusringil Kinnitatud Arhiveeritud" at bounding box center [223, 38] width 430 height 12
click at [156, 194] on div "Koondarved Loo koondarve Ootab kinnitamist Kinnitusringil Kinnitatud Arhiveerit…" at bounding box center [223, 128] width 446 height 230
